Goal: Information Seeking & Learning: Understand process/instructions

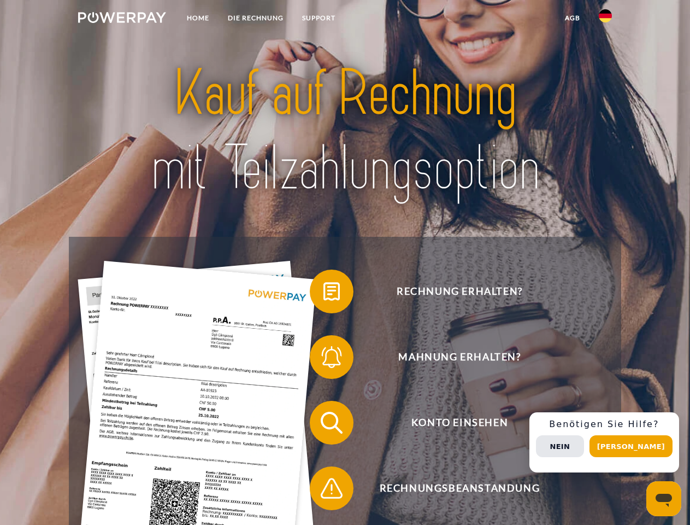
click at [122, 19] on img at bounding box center [122, 17] width 88 height 11
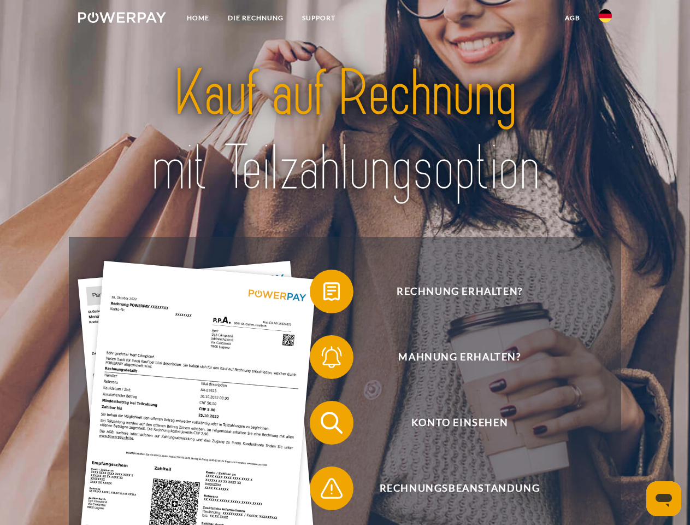
click at [606, 19] on img at bounding box center [605, 15] width 13 height 13
click at [572, 18] on link "agb" at bounding box center [573, 18] width 34 height 20
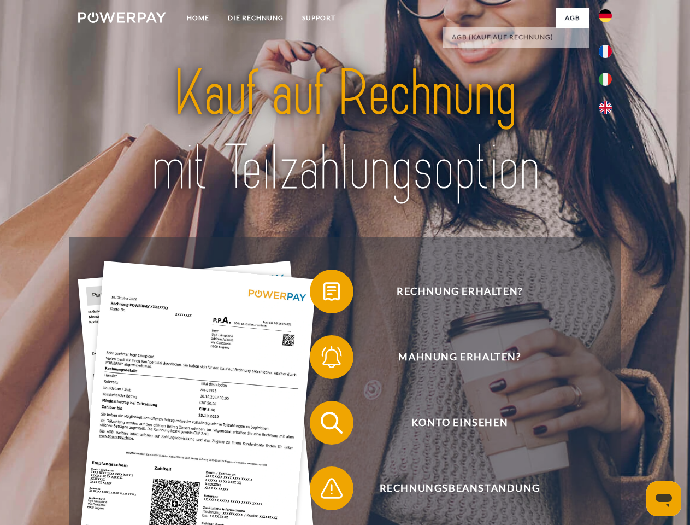
click at [324, 293] on span at bounding box center [315, 291] width 55 height 55
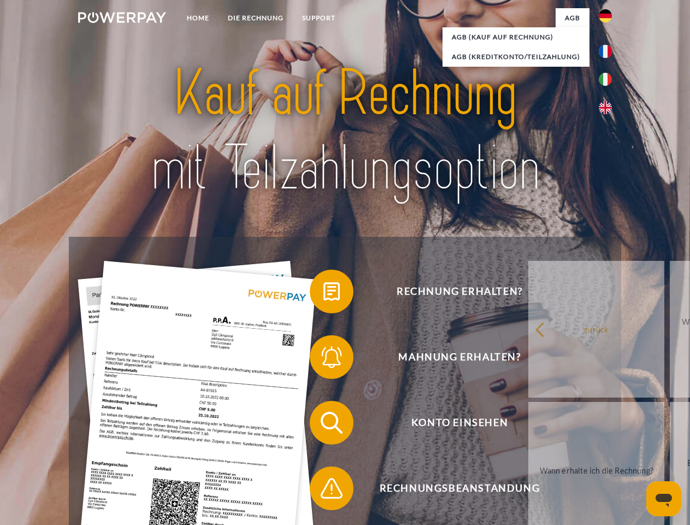
click at [324, 359] on div "Rechnung erhalten? Mahnung erhalten? Konto einsehen" at bounding box center [345, 455] width 552 height 437
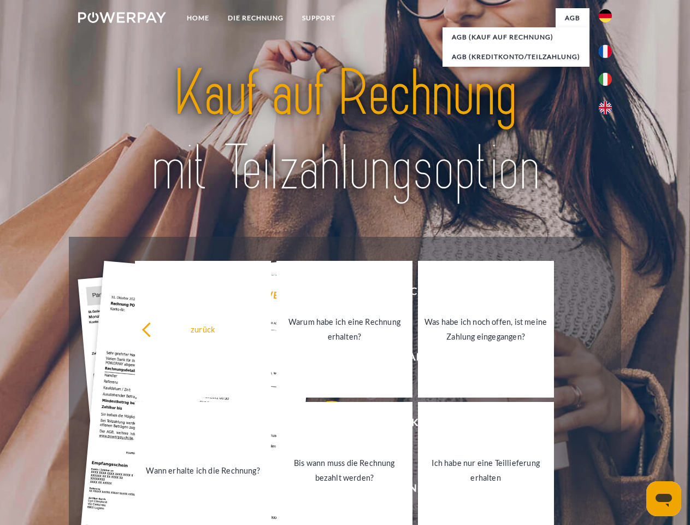
click at [324, 425] on link "Bis wann muss die Rechnung bezahlt werden?" at bounding box center [345, 470] width 136 height 137
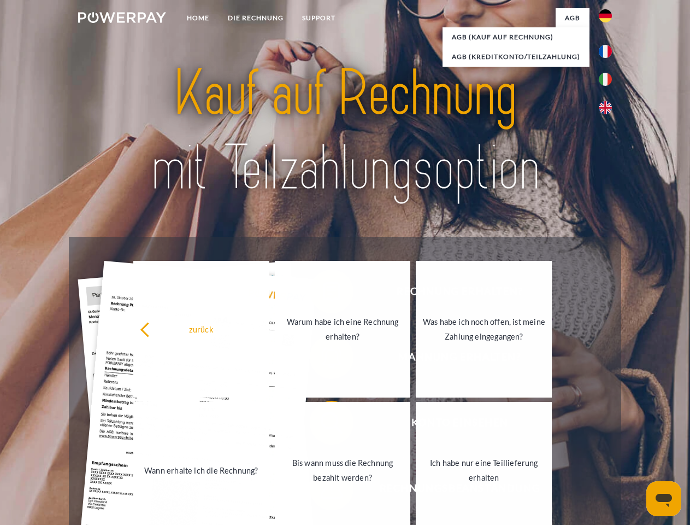
click at [324, 490] on span at bounding box center [315, 488] width 55 height 55
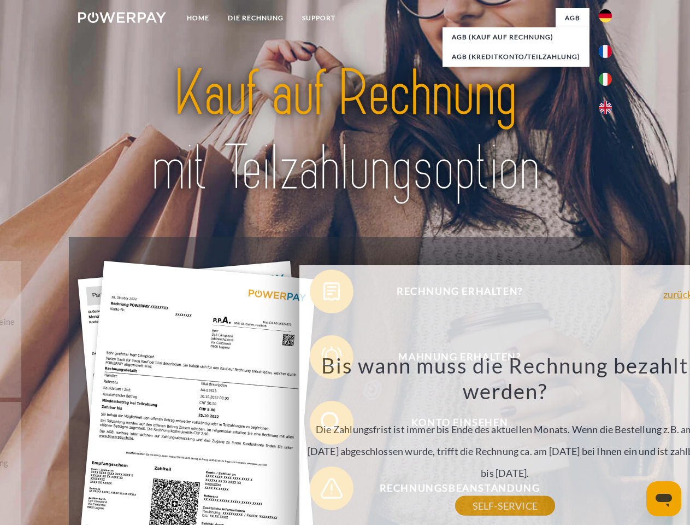
click at [608, 442] on div "Rechnung erhalten? Mahnung erhalten? Konto einsehen" at bounding box center [345, 455] width 552 height 437
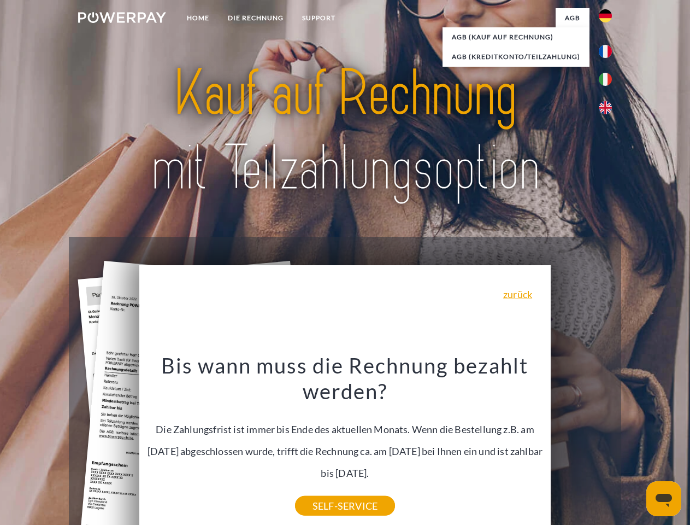
click at [581, 444] on span "Konto einsehen" at bounding box center [460, 423] width 268 height 44
click at [635, 446] on header "Home DIE RECHNUNG SUPPORT" at bounding box center [345, 377] width 690 height 755
